Goal: Browse casually

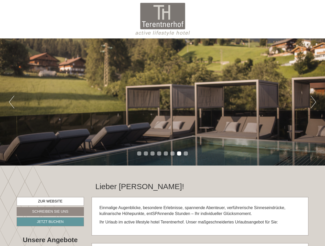
click at [163, 123] on div "Previous Next 1 2 3 4 5 6 7 8" at bounding box center [162, 101] width 325 height 127
click at [12, 102] on button "Previous" at bounding box center [11, 102] width 5 height 13
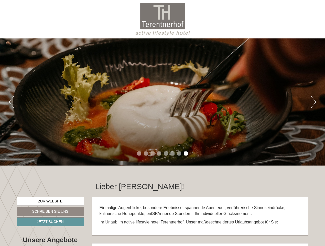
click at [163, 102] on div "Previous Next 1 2 3 4 5 6 7 8" at bounding box center [162, 101] width 325 height 127
click at [314, 102] on button "Next" at bounding box center [313, 102] width 5 height 13
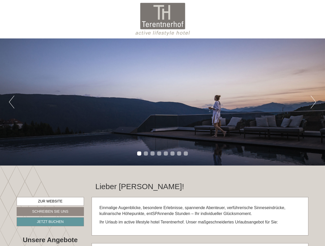
click at [139, 153] on li "1" at bounding box center [139, 153] width 4 height 4
click at [146, 153] on li "2" at bounding box center [146, 153] width 4 height 4
click at [153, 153] on li "3" at bounding box center [153, 153] width 4 height 4
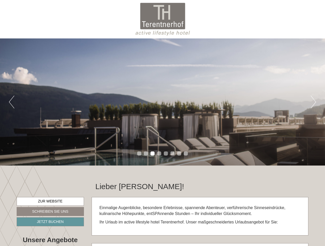
click at [159, 153] on li "4" at bounding box center [159, 153] width 4 height 4
click at [166, 153] on li "5" at bounding box center [166, 153] width 4 height 4
click at [173, 153] on li "6" at bounding box center [173, 153] width 4 height 4
